Goal: Transaction & Acquisition: Purchase product/service

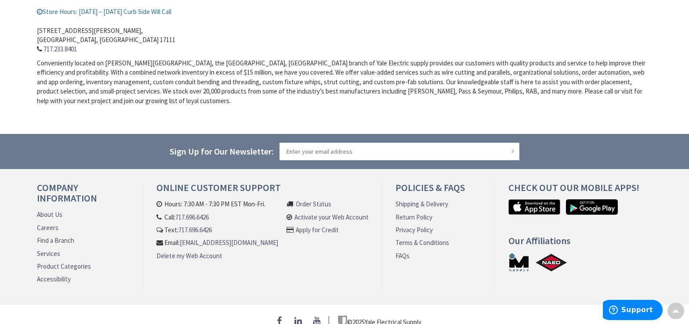
scroll to position [363, 0]
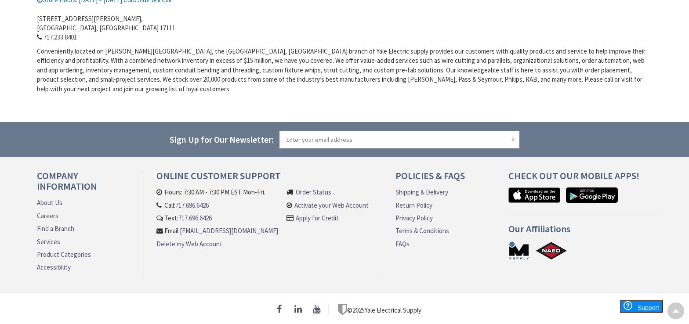
click at [53, 252] on link "Product Categories" at bounding box center [64, 254] width 54 height 9
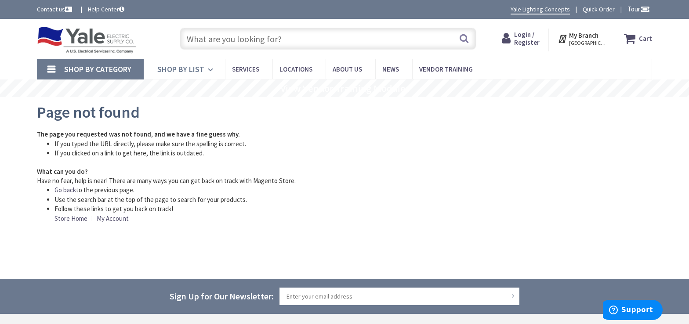
click at [196, 68] on span "Shop By List" at bounding box center [180, 69] width 47 height 10
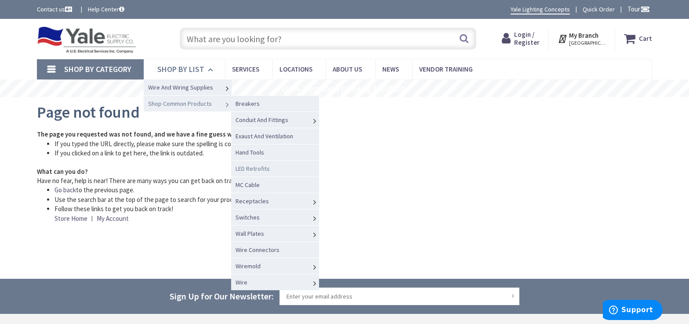
click at [264, 168] on span "LED Retrofits" at bounding box center [253, 169] width 34 height 8
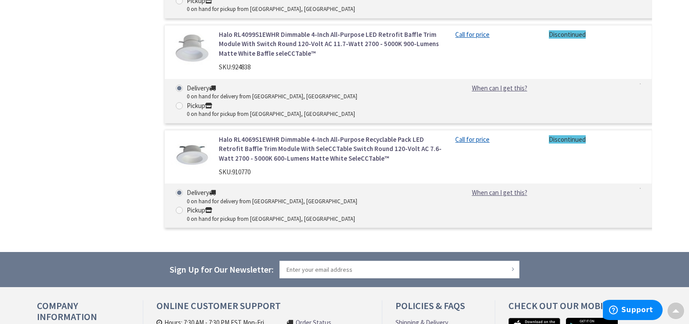
scroll to position [802, 0]
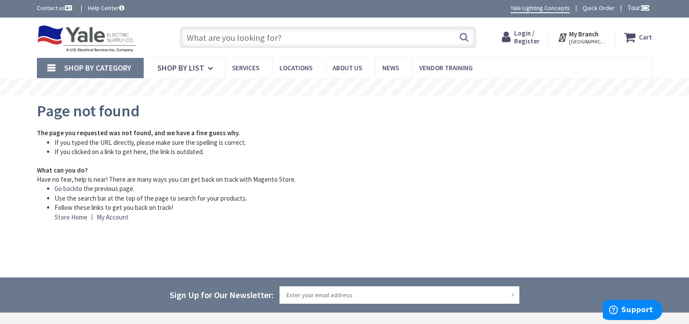
scroll to position [2, 0]
click at [190, 67] on span "Shop By List" at bounding box center [180, 67] width 47 height 10
click at [255, 33] on input "text" at bounding box center [328, 37] width 297 height 22
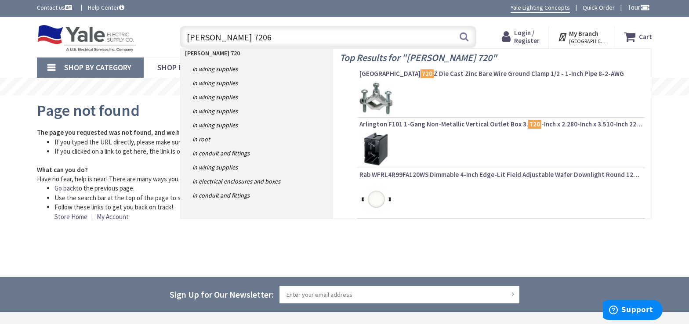
type input "Feit 72065"
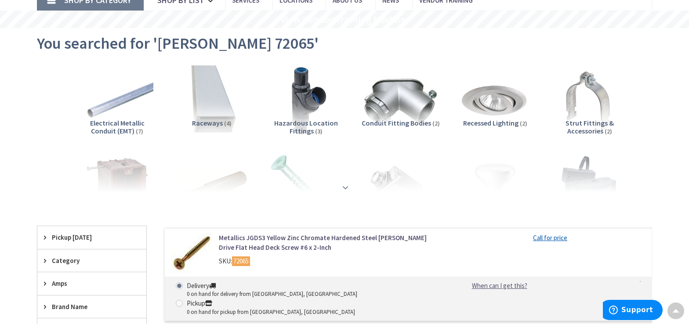
scroll to position [109, 0]
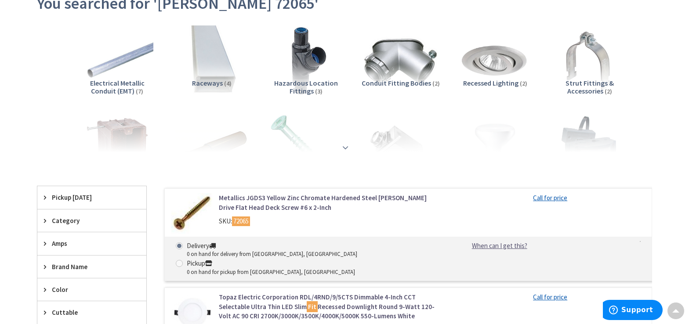
click at [170, 122] on div at bounding box center [344, 128] width 571 height 48
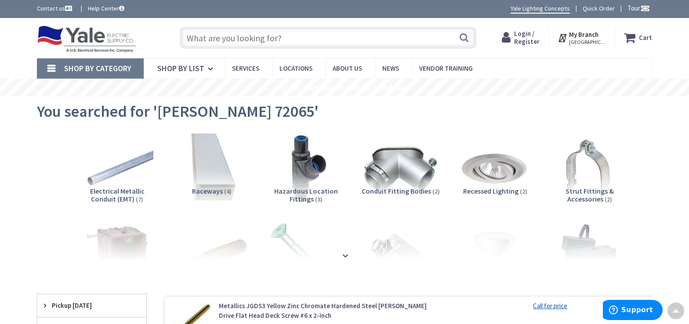
scroll to position [0, 0]
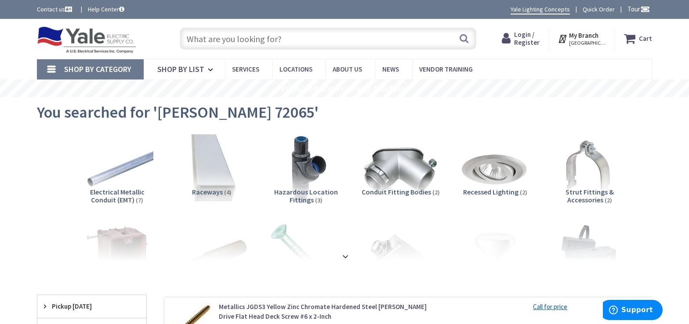
drag, startPoint x: 276, startPoint y: 40, endPoint x: 211, endPoint y: 38, distance: 65.1
click at [106, 21] on div "Skip to Content Toggle Nav Search Cart My Cart Close" at bounding box center [344, 39] width 659 height 40
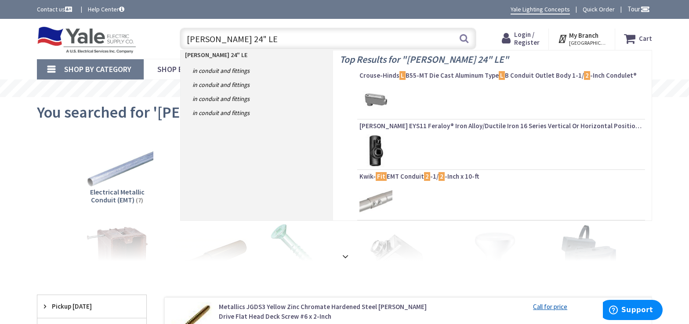
type input "Feit 24" LED"
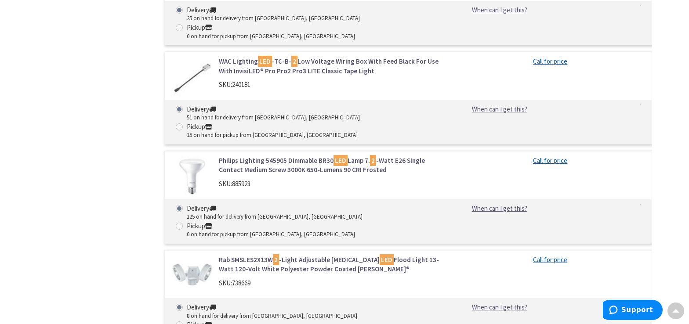
scroll to position [2656, 0]
